Goal: Navigation & Orientation: Find specific page/section

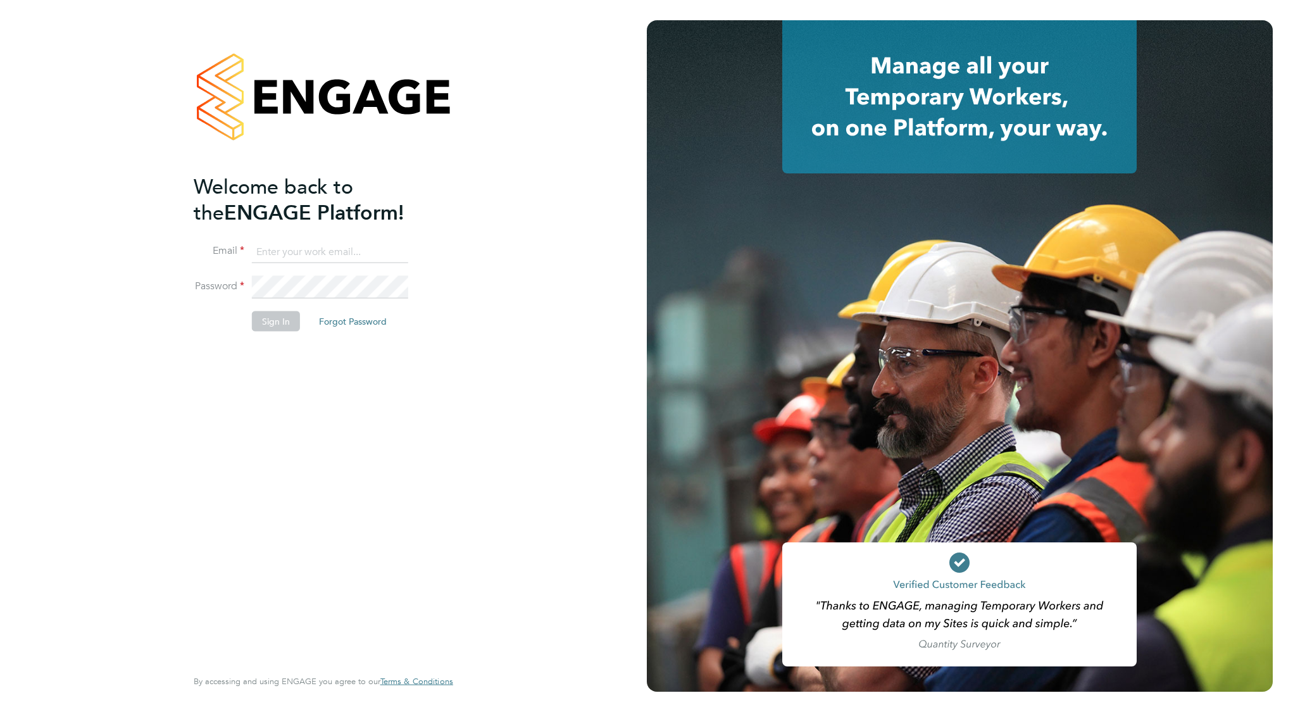
type input "[EMAIL_ADDRESS][DOMAIN_NAME]"
click at [296, 326] on button "Sign In" at bounding box center [276, 321] width 48 height 20
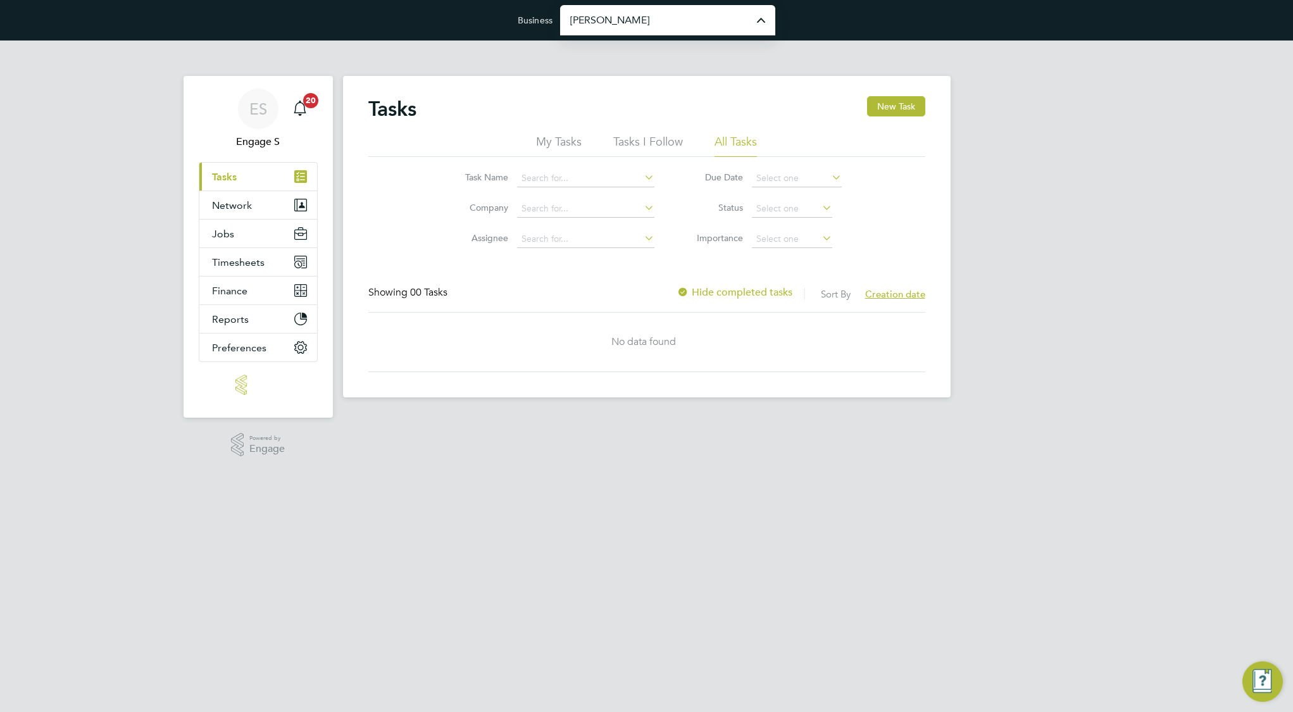
type input "[PERSON_NAME] Construction & Infrastructure Ltd"
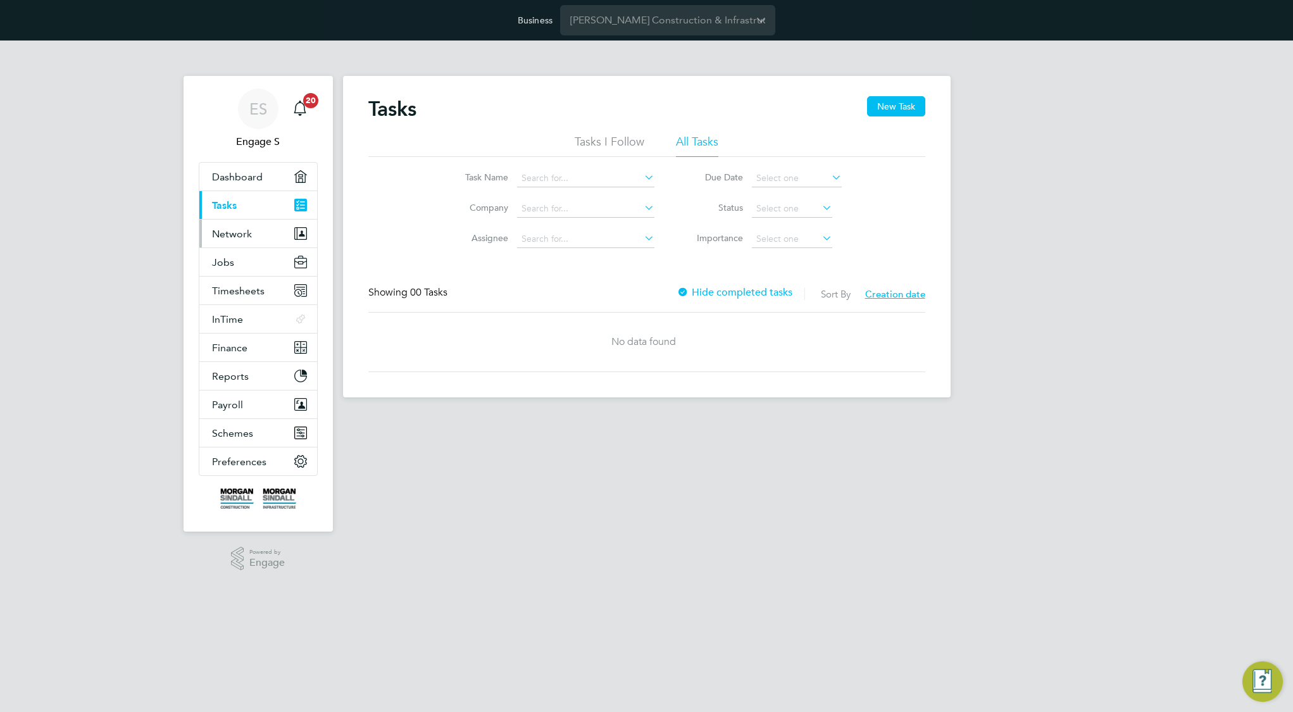
click at [247, 237] on span "Network" at bounding box center [232, 234] width 40 height 12
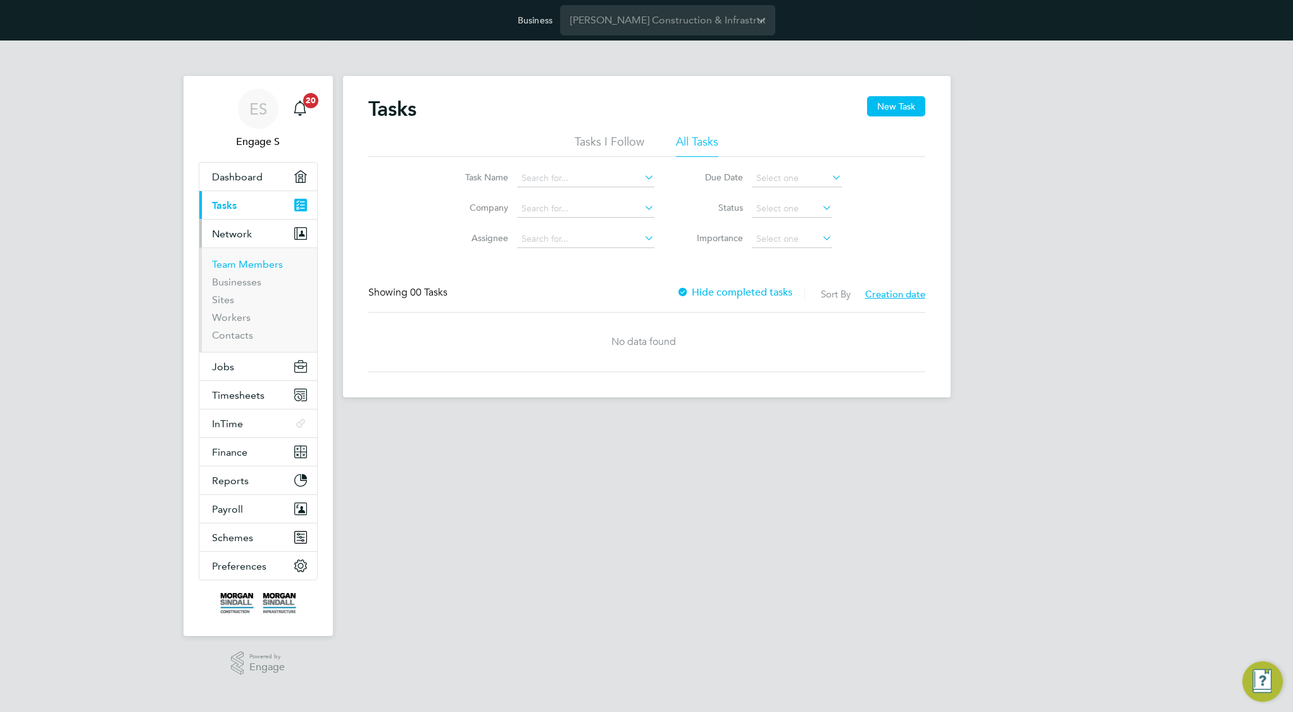
click at [257, 261] on link "Team Members" at bounding box center [247, 264] width 71 height 12
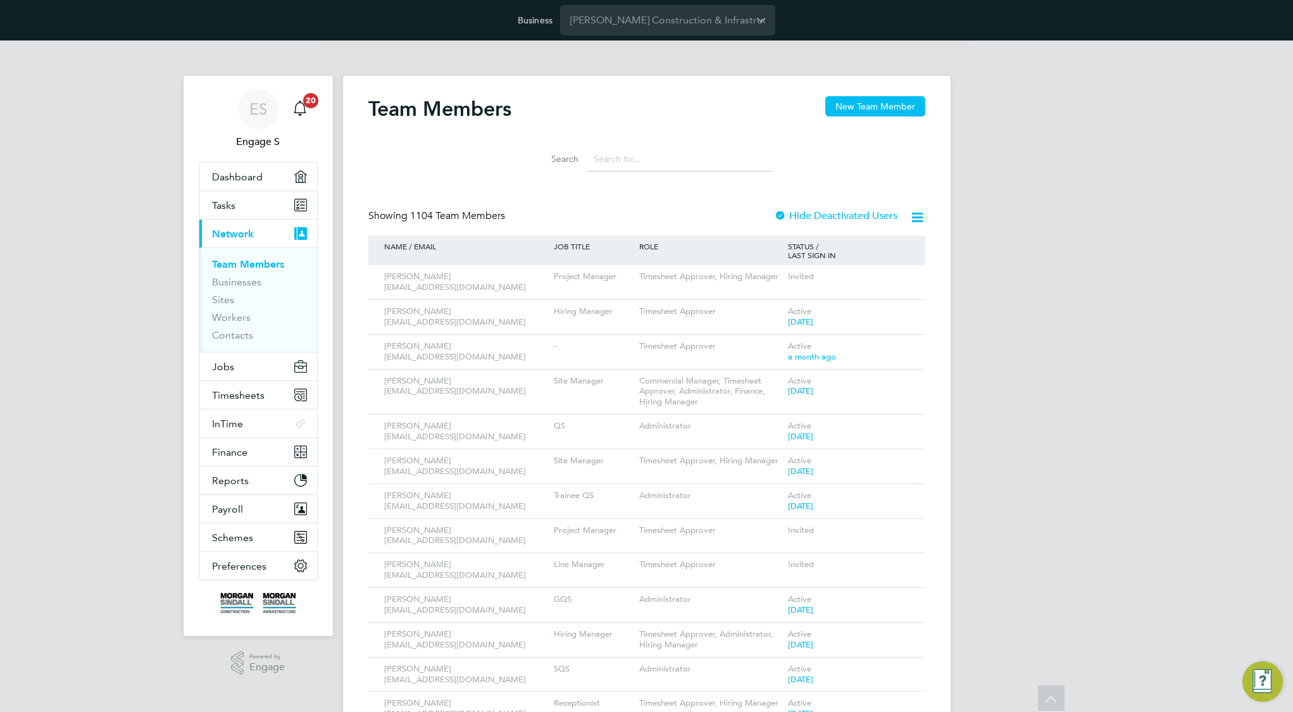
scroll to position [217, 0]
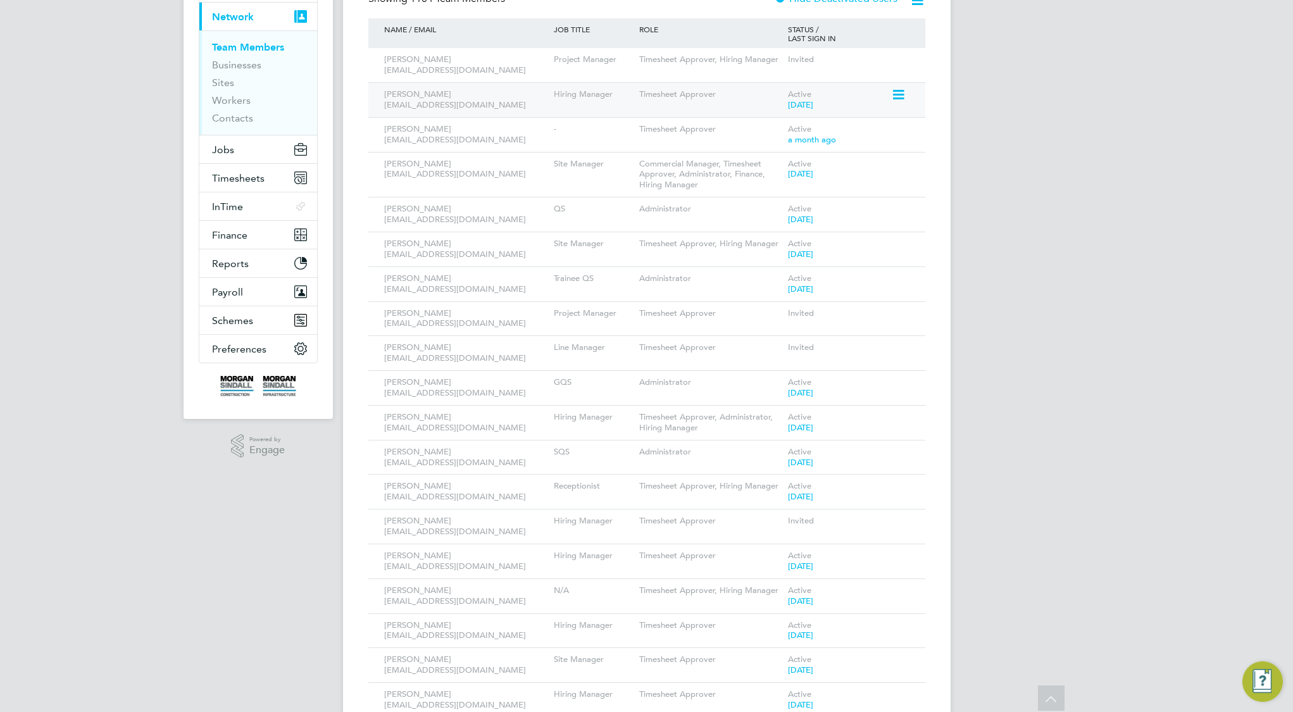
click at [897, 93] on icon at bounding box center [897, 94] width 13 height 15
